Goal: Task Accomplishment & Management: Manage account settings

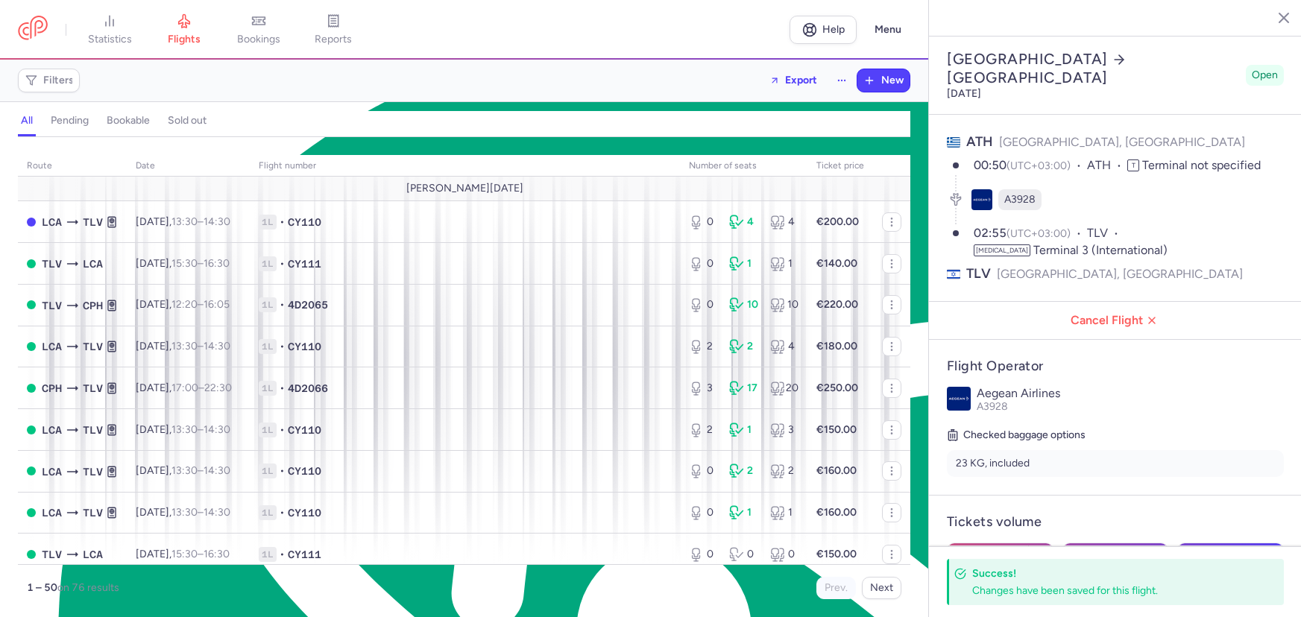
select select "days"
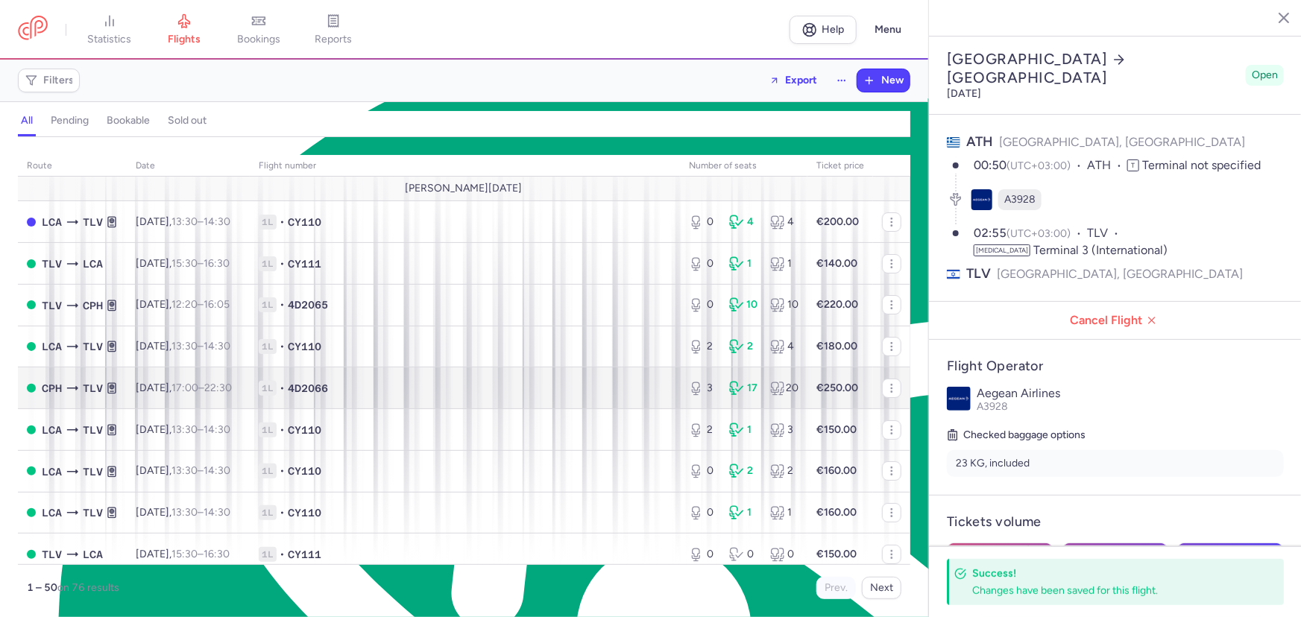
scroll to position [7151, 0]
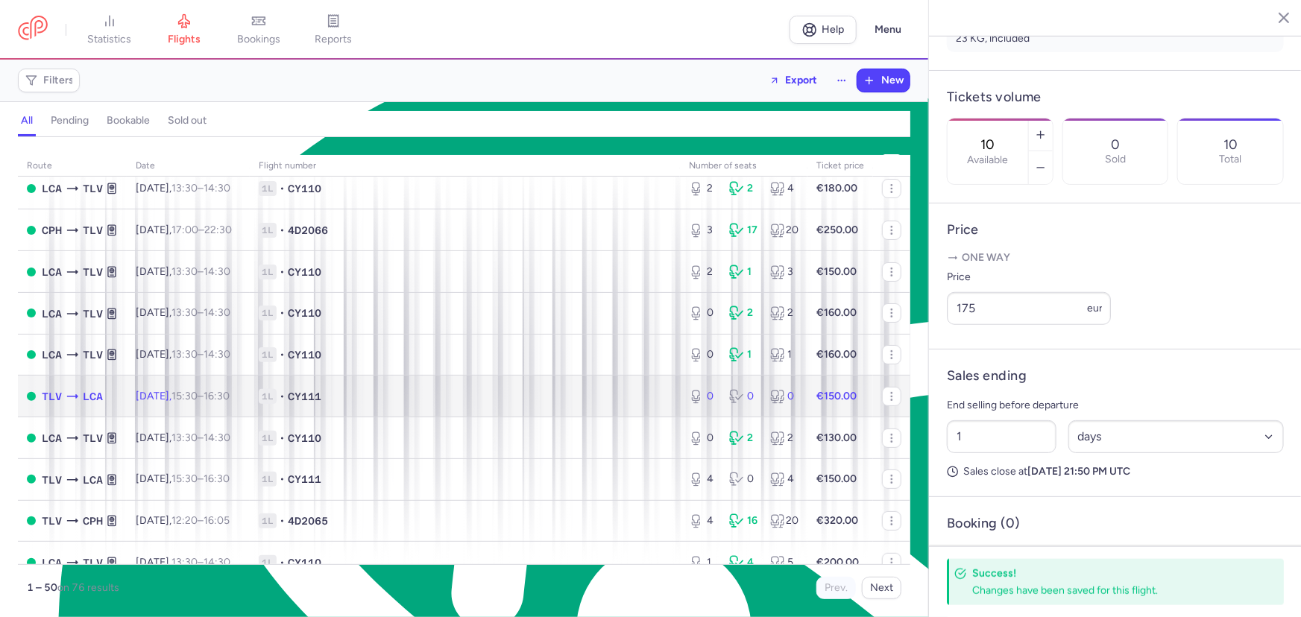
click at [285, 399] on span "•" at bounding box center [282, 396] width 5 height 15
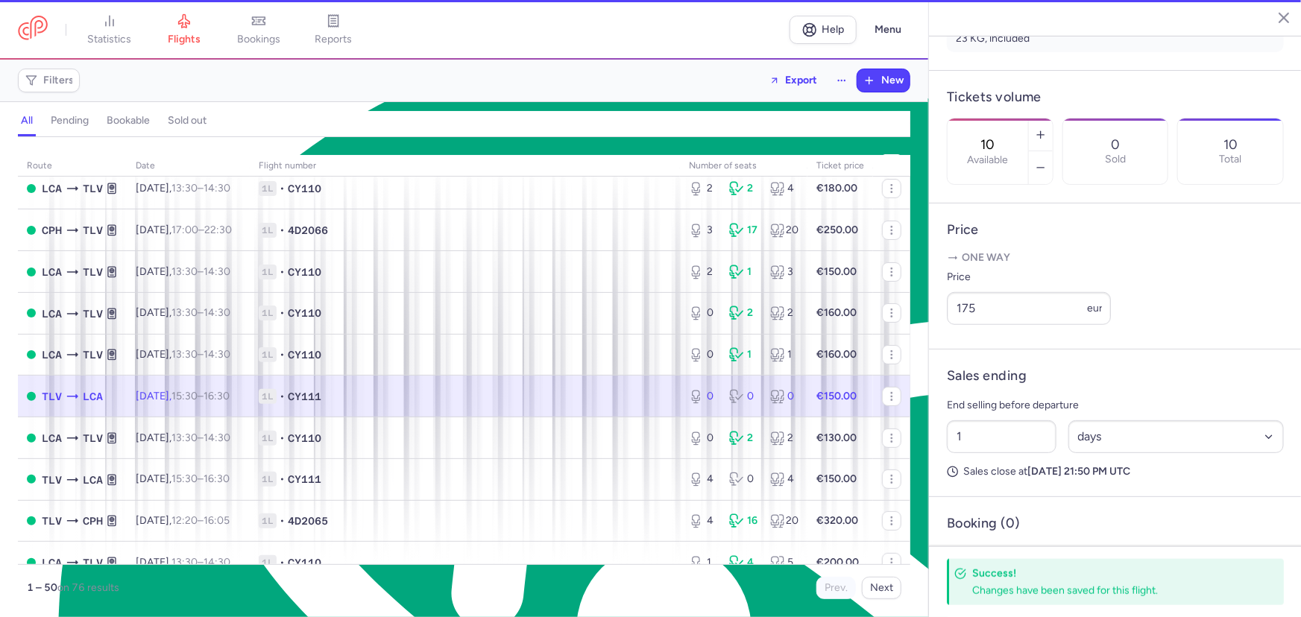
type input "0"
type input "7"
select select "hours"
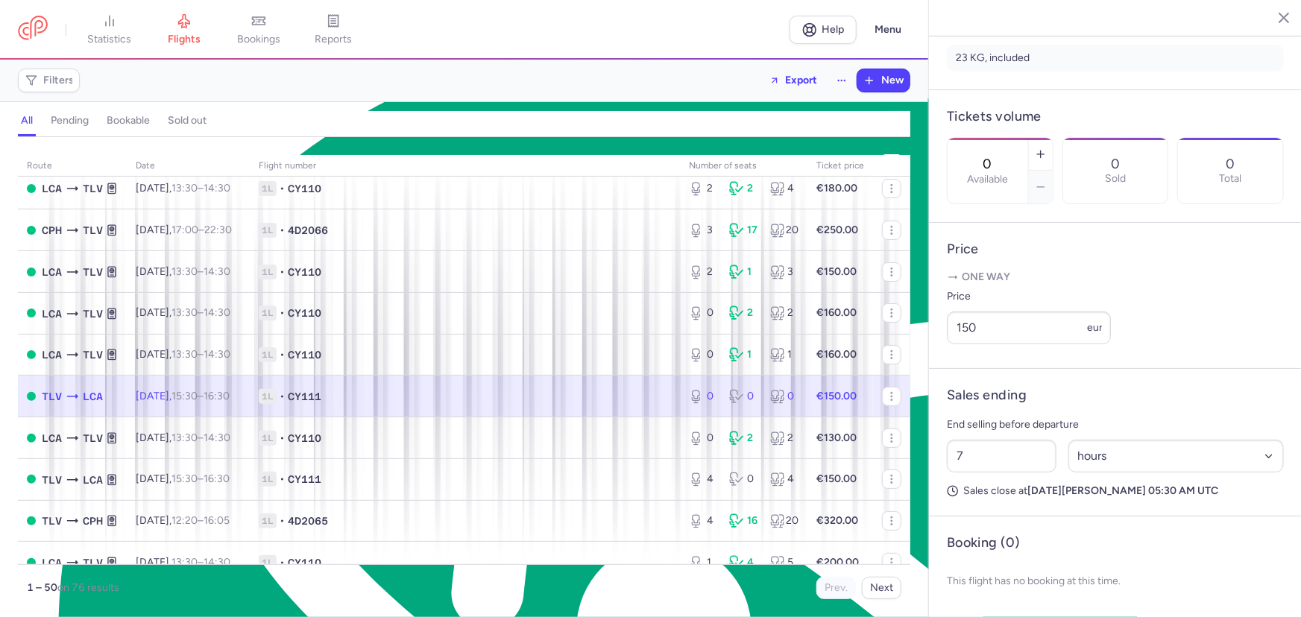
click at [605, 392] on span "1L • CY111" at bounding box center [465, 396] width 412 height 15
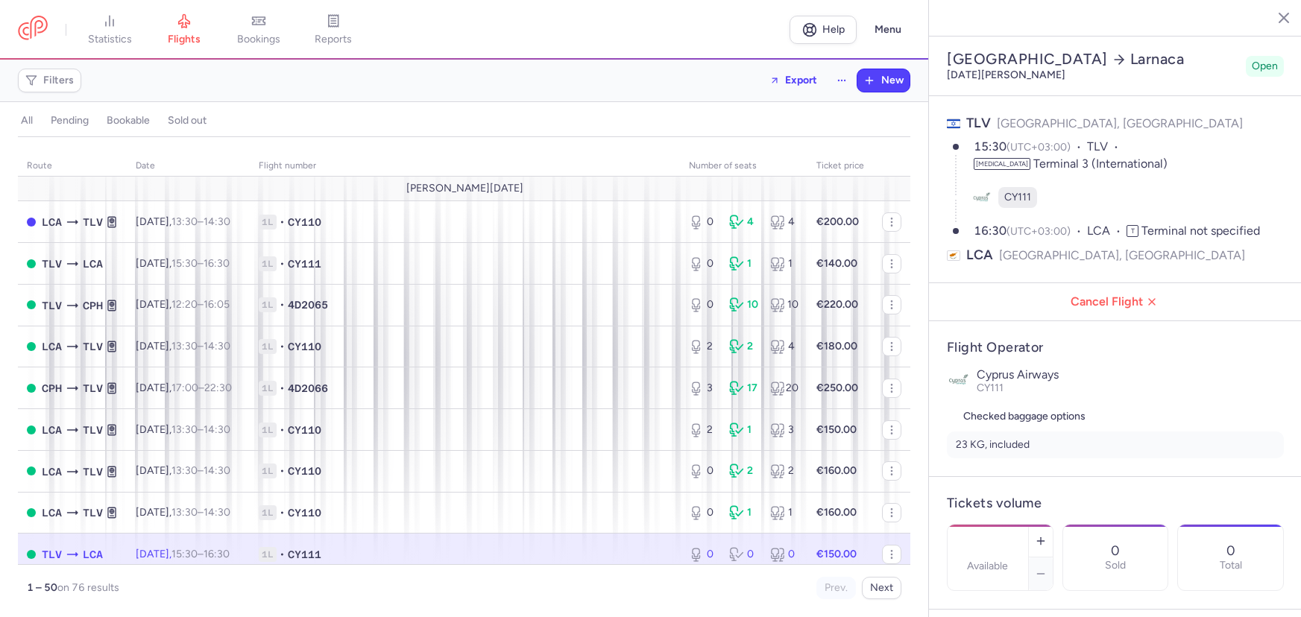
select select "days"
type input "0"
type input "150"
type input "7"
select select "hours"
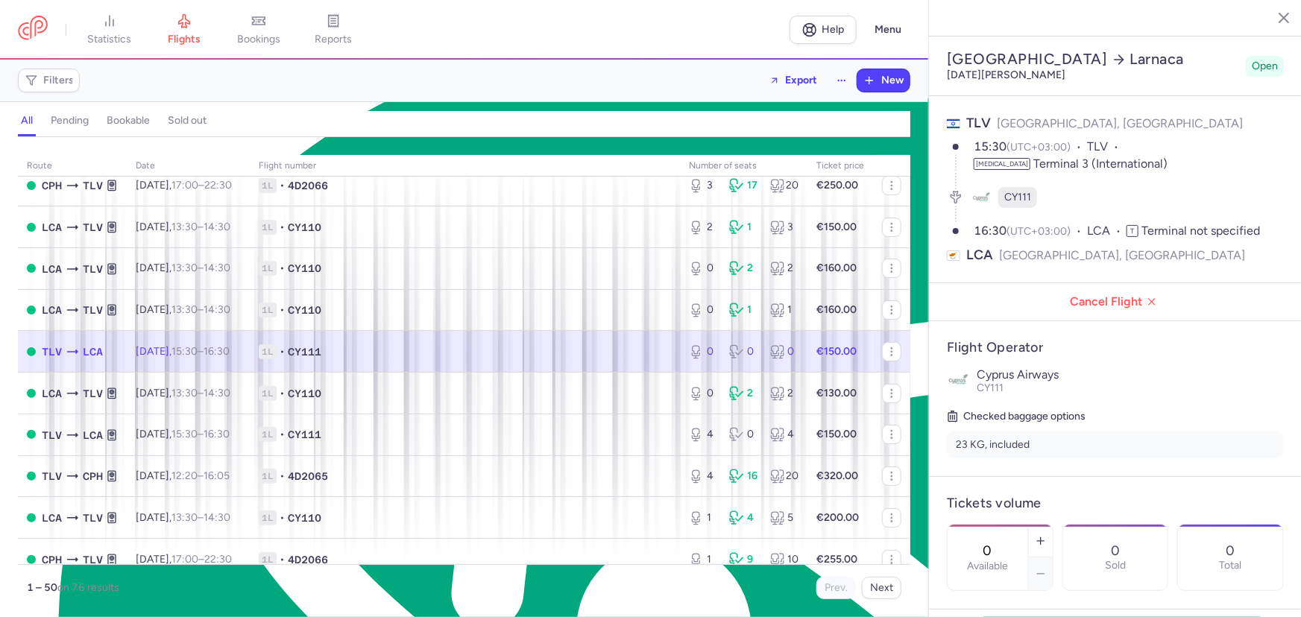
scroll to position [7151, 0]
click at [443, 347] on span "1L • CY111" at bounding box center [465, 352] width 412 height 15
drag, startPoint x: 1037, startPoint y: 503, endPoint x: 1002, endPoint y: 506, distance: 35.2
click at [1002, 525] on div "0 Available" at bounding box center [988, 558] width 81 height 66
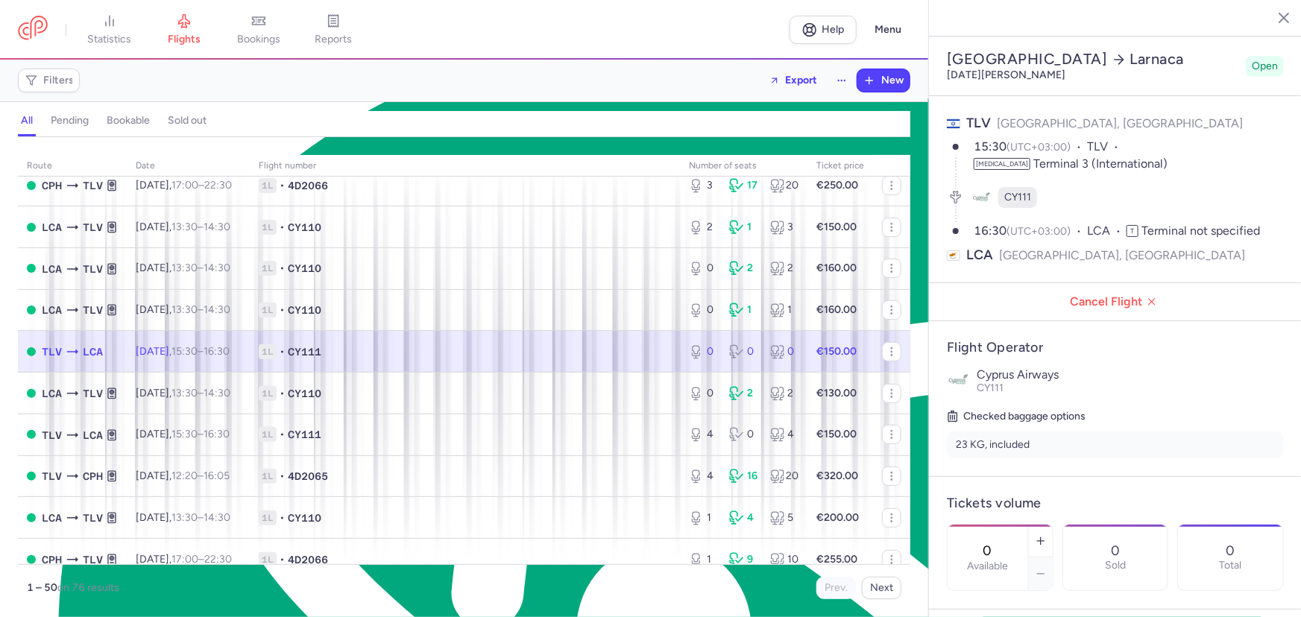
type textarea "0"
type input "3"
click at [1018, 594] on span "Save changes" at bounding box center [997, 588] width 74 height 13
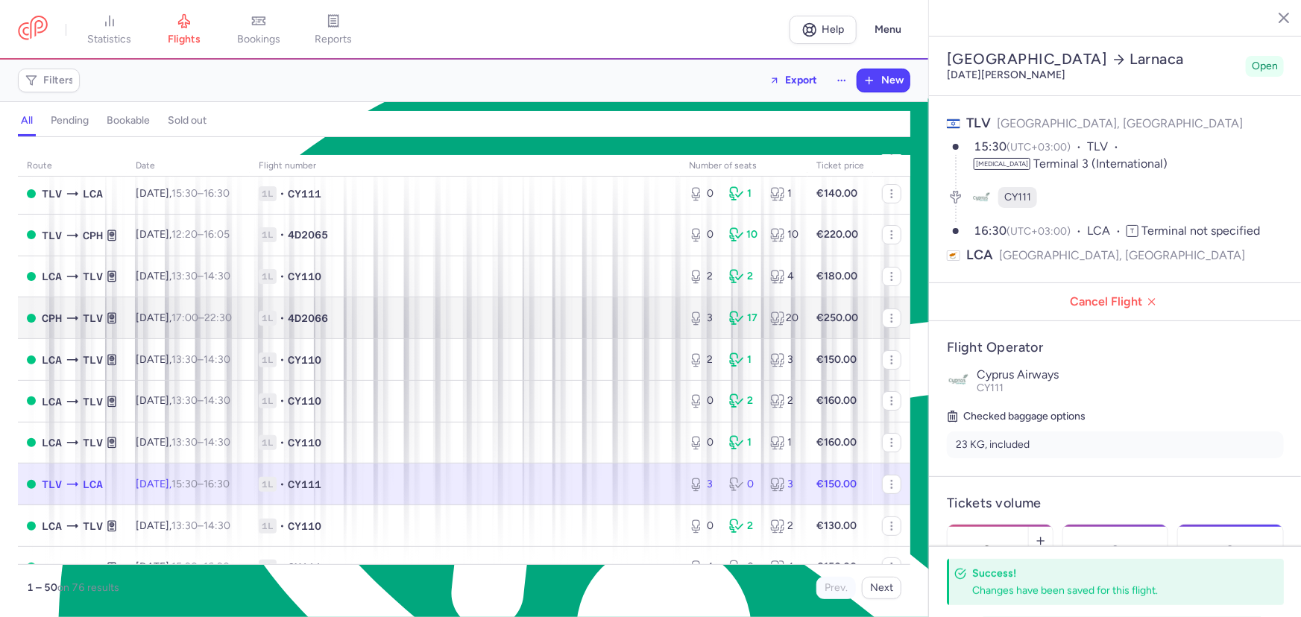
scroll to position [271, 0]
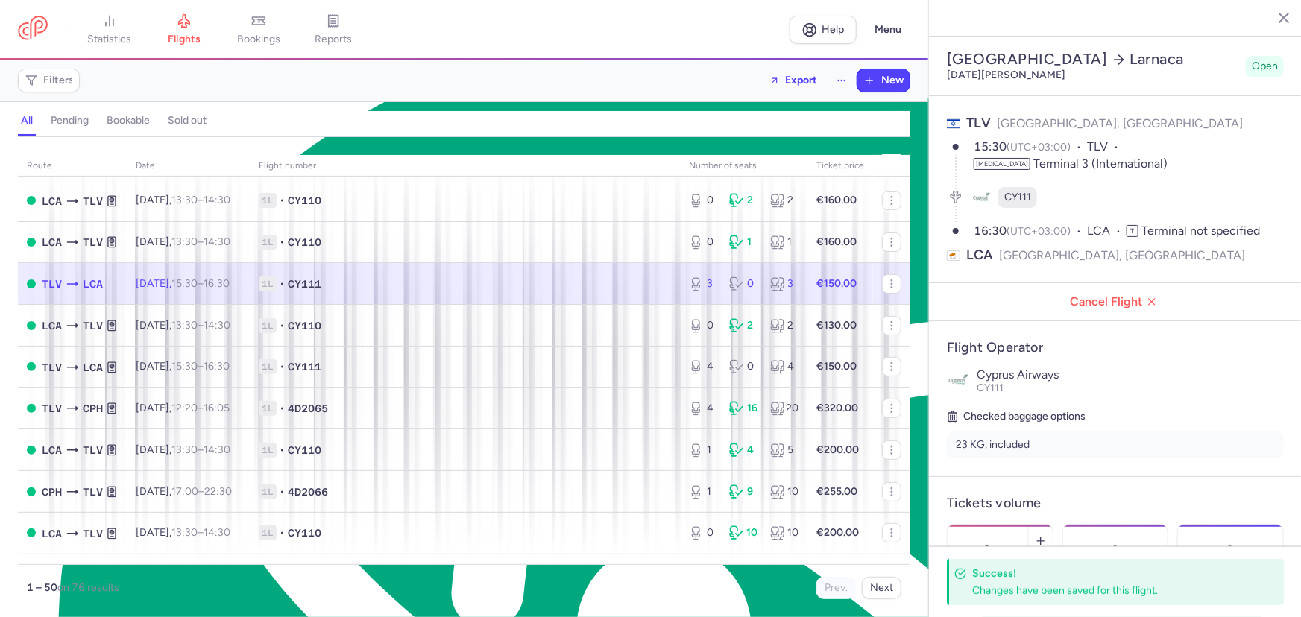
click at [617, 284] on span "1L • CY111" at bounding box center [465, 284] width 412 height 15
click at [1127, 330] on article "Flight Operator Cyprus Airways CY111 Checked baggage options 23 KG, included" at bounding box center [1115, 398] width 373 height 155
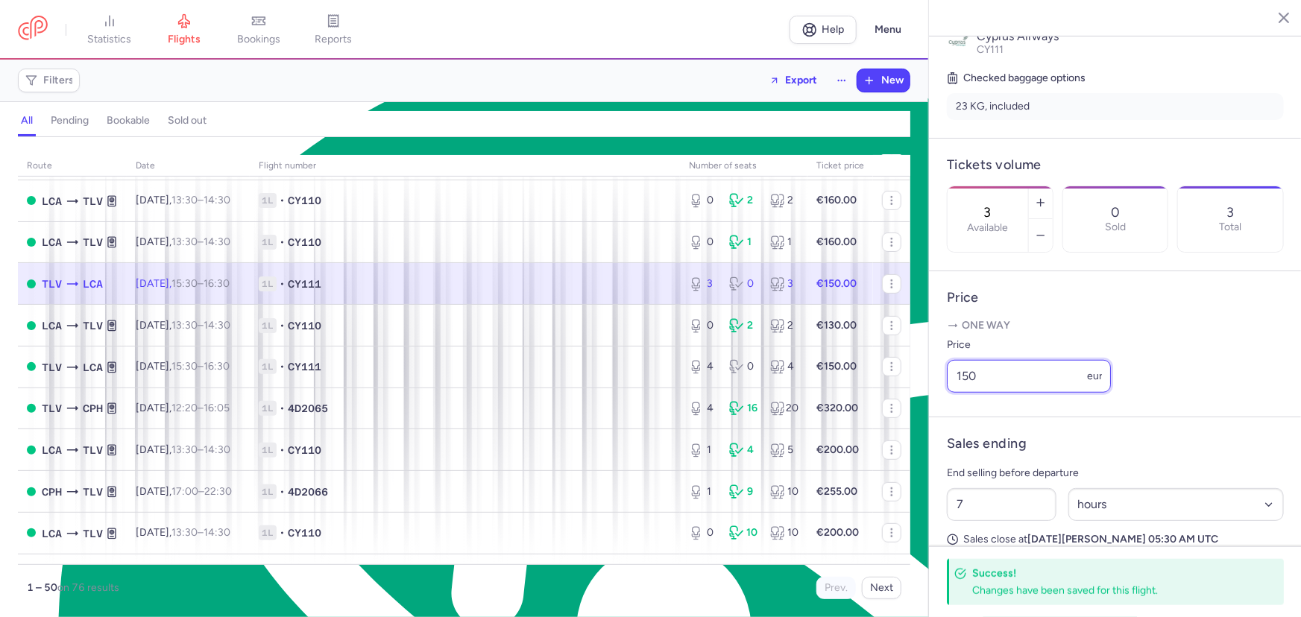
click at [1028, 393] on input "150" at bounding box center [1029, 376] width 164 height 33
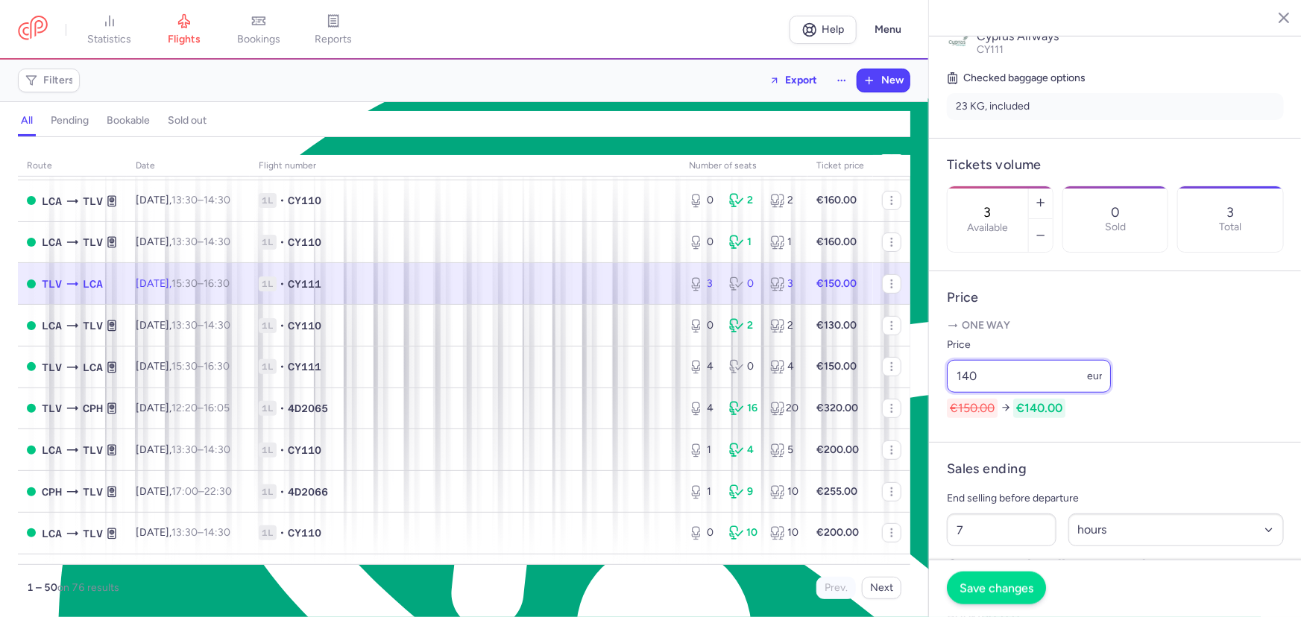
type input "140"
click at [1020, 594] on span "Save changes" at bounding box center [997, 588] width 74 height 13
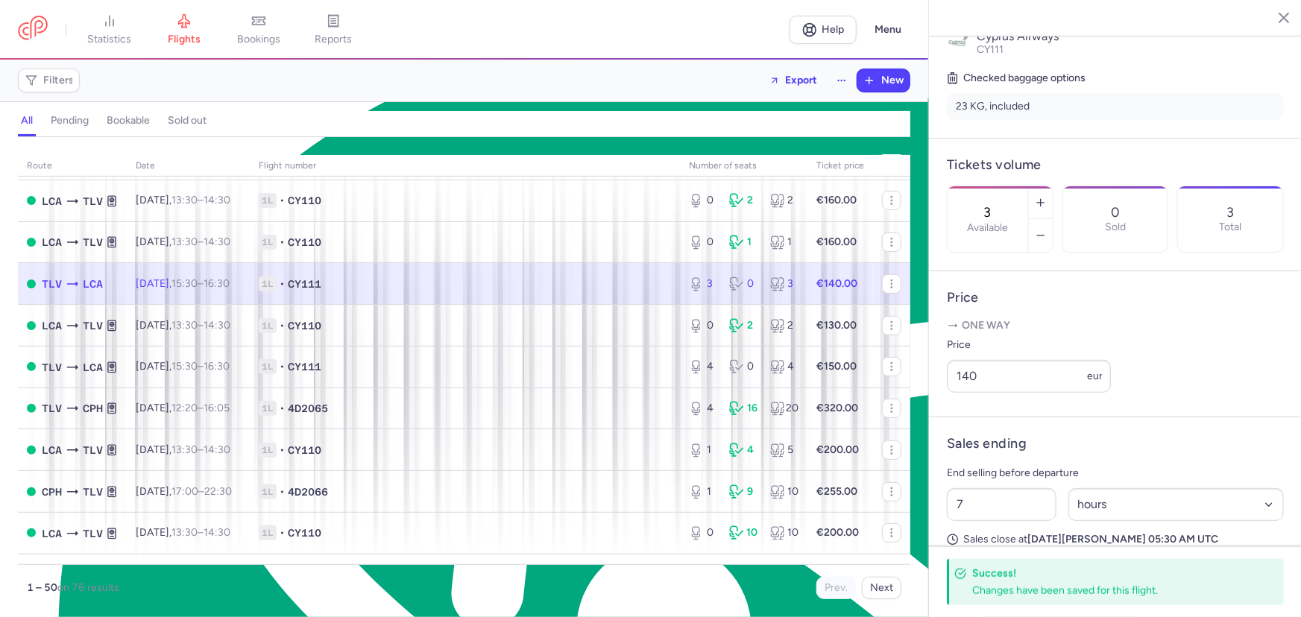
click at [1268, 21] on icon "button" at bounding box center [1272, 17] width 15 height 15
